Goal: Find specific page/section: Find specific page/section

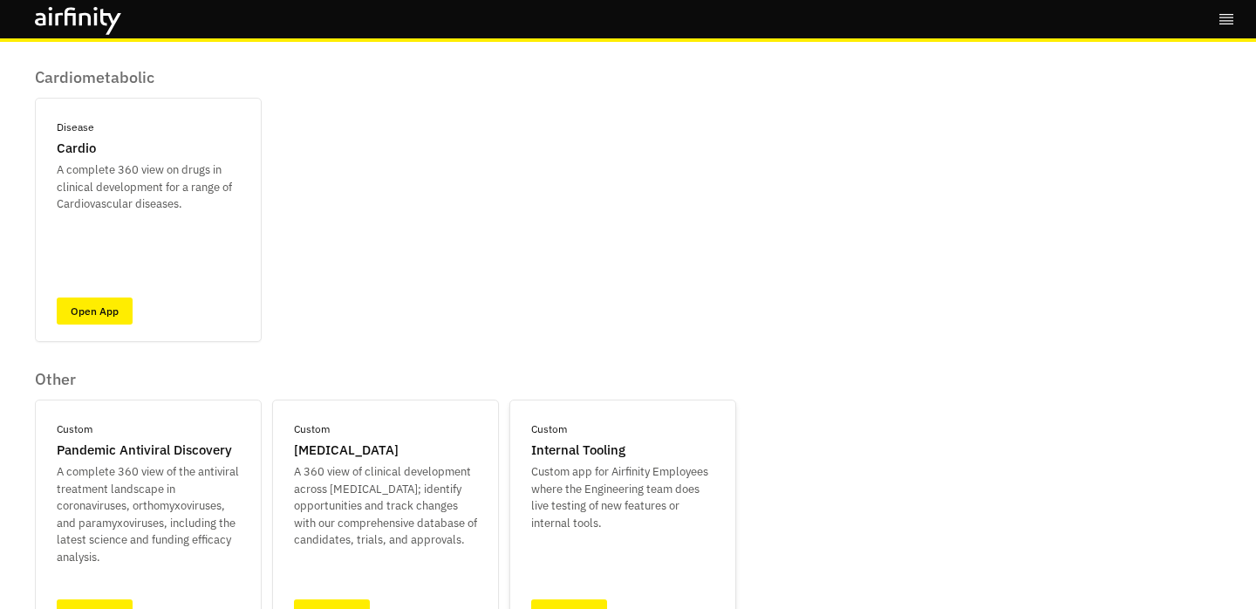
scroll to position [405, 0]
click at [92, 312] on link "Open App" at bounding box center [95, 312] width 76 height 27
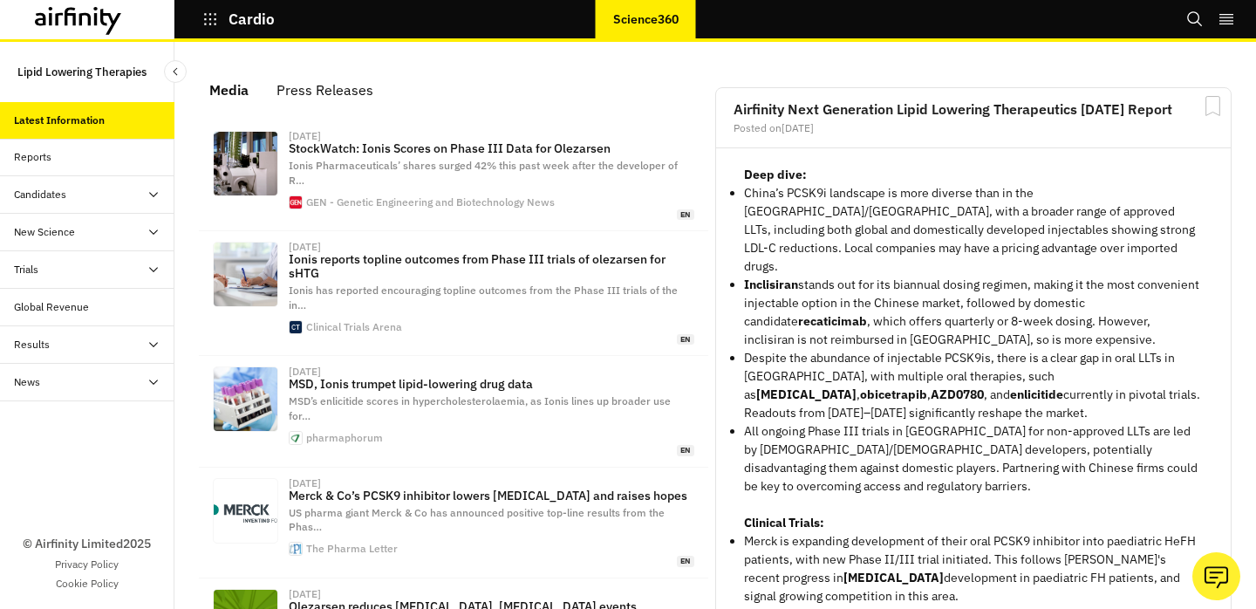
click at [99, 190] on div "Candidates" at bounding box center [94, 195] width 161 height 16
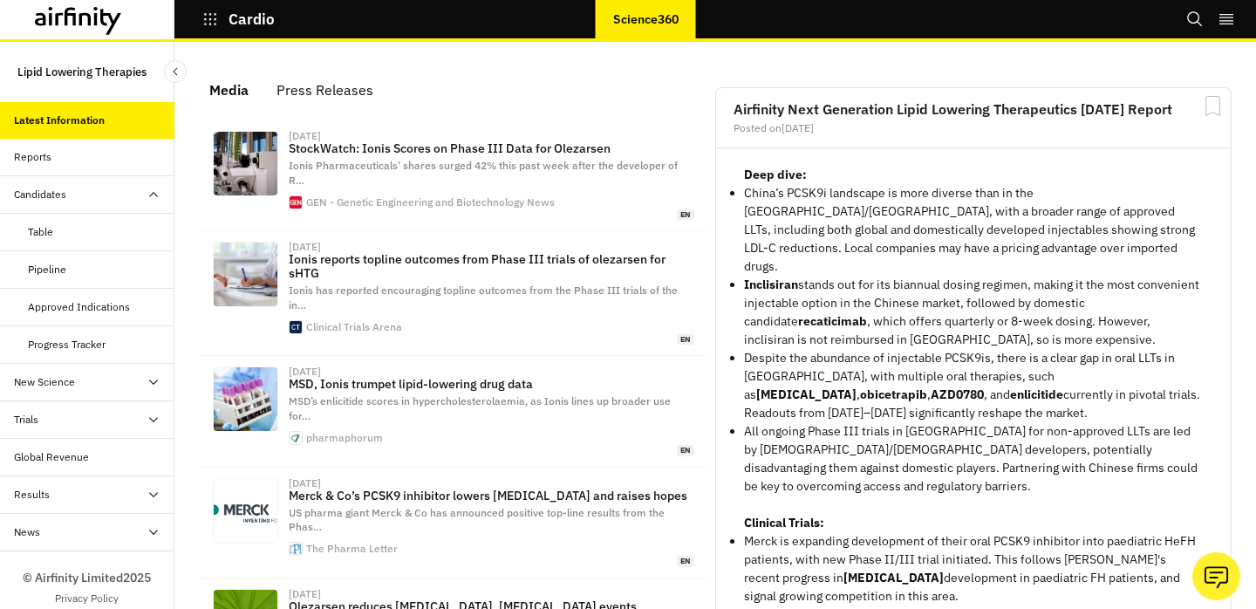
click at [58, 268] on div "Pipeline" at bounding box center [47, 270] width 38 height 16
